Goal: Information Seeking & Learning: Learn about a topic

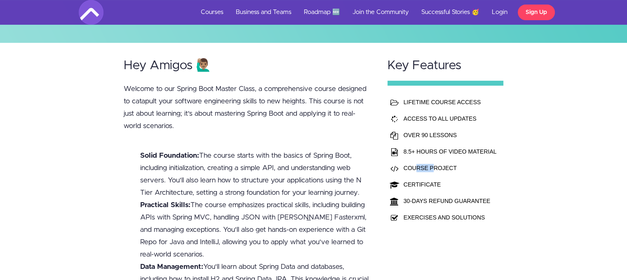
click at [416, 168] on td "COURSE PROJECT" at bounding box center [450, 168] width 97 height 16
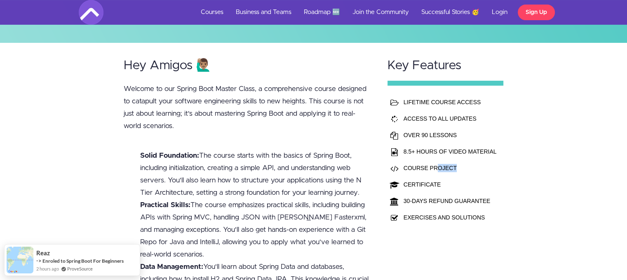
drag, startPoint x: 454, startPoint y: 175, endPoint x: 469, endPoint y: 189, distance: 21.3
click at [441, 176] on td "COURSE PROJECT" at bounding box center [450, 168] width 97 height 16
drag, startPoint x: 427, startPoint y: 193, endPoint x: 467, endPoint y: 201, distance: 40.9
click at [440, 197] on td "30-DAYS REFUND GUARANTEE" at bounding box center [450, 201] width 97 height 16
click at [476, 201] on td "30-DAYS REFUND GUARANTEE" at bounding box center [450, 201] width 97 height 16
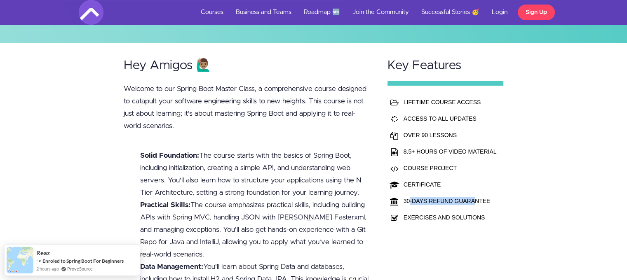
drag, startPoint x: 441, startPoint y: 199, endPoint x: 411, endPoint y: 200, distance: 30.5
click at [411, 200] on td "30-DAYS REFUND GUARANTEE" at bounding box center [450, 201] width 97 height 16
drag, startPoint x: 462, startPoint y: 217, endPoint x: 430, endPoint y: 216, distance: 32.2
click at [409, 214] on td "EXERCISES AND SOLUTIONS" at bounding box center [450, 218] width 97 height 16
click at [490, 217] on td "EXERCISES AND SOLUTIONS" at bounding box center [450, 218] width 97 height 16
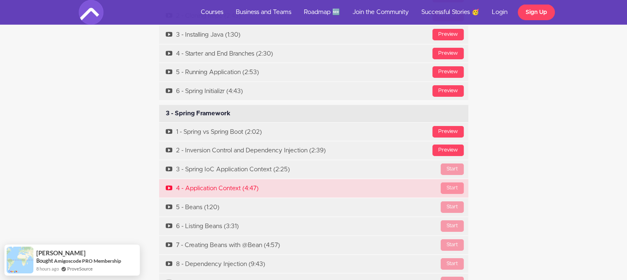
scroll to position [2929, 0]
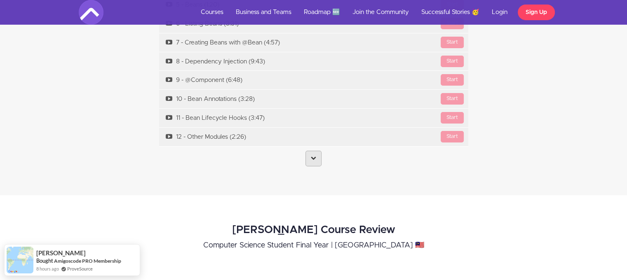
click at [317, 151] on link at bounding box center [314, 159] width 16 height 16
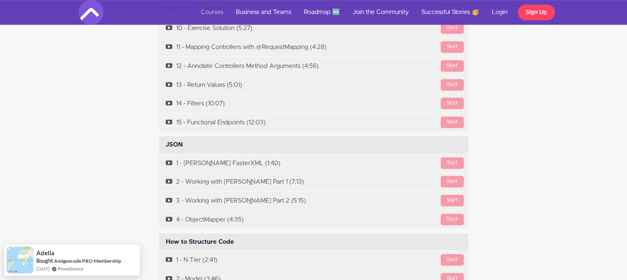
scroll to position [3547, 0]
